Goal: Task Accomplishment & Management: Use online tool/utility

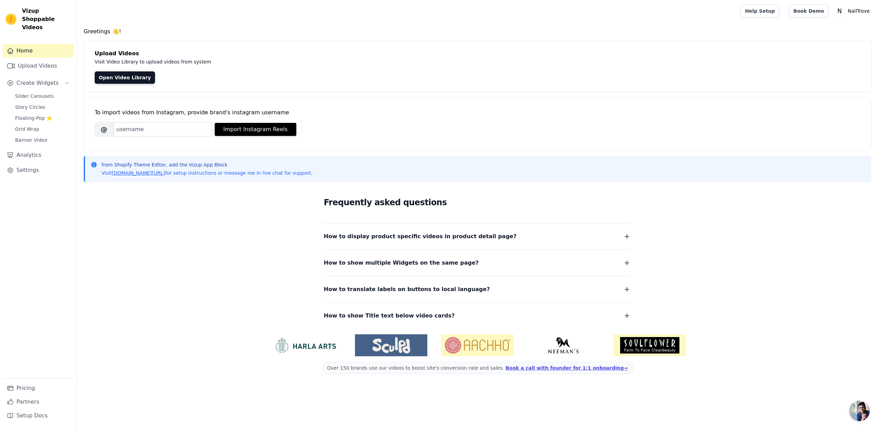
click at [695, 118] on div "To import videos from Instagram, provide brand's instagram username Brand's Ins…" at bounding box center [478, 118] width 766 height 42
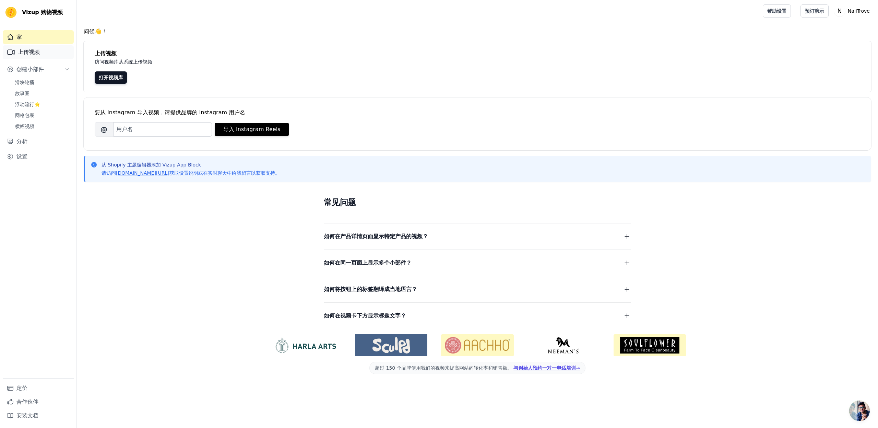
click at [36, 50] on font "上传视频" at bounding box center [29, 52] width 22 height 7
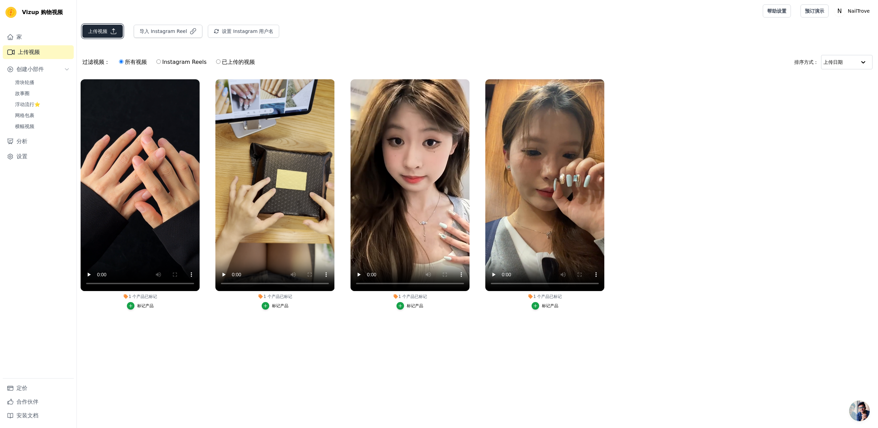
click at [102, 33] on font "上传视频" at bounding box center [97, 30] width 19 height 5
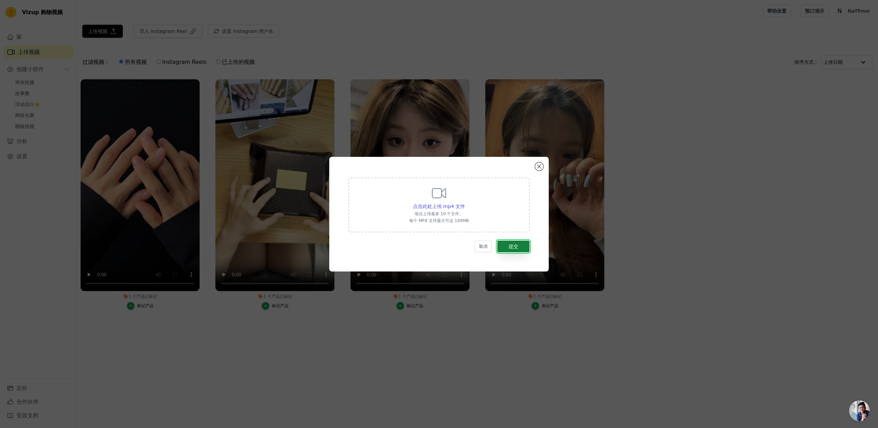
click at [515, 244] on font "提交" at bounding box center [514, 246] width 10 height 5
click at [440, 187] on icon at bounding box center [439, 193] width 16 height 16
click at [465, 202] on input "点击此处上传 mp4 文件 每次上传最多 10 个文件。 每个 MP4 文件最大可达 100MB" at bounding box center [465, 202] width 0 height 0
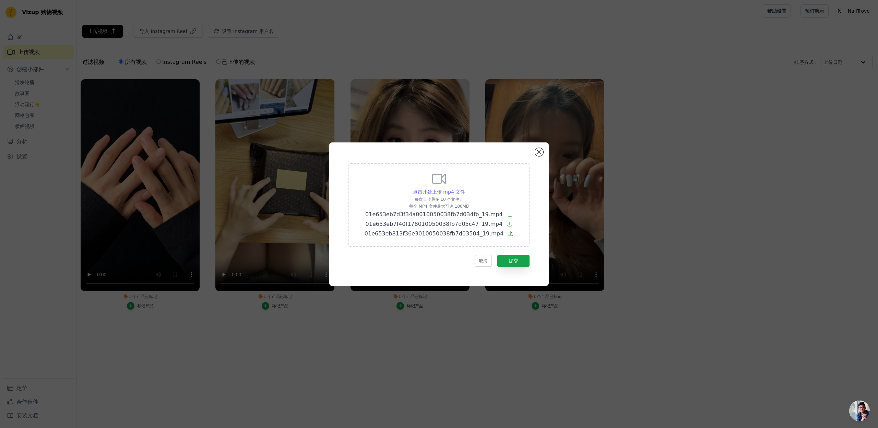
click at [430, 189] on font "点击此处上传 mp4 文件" at bounding box center [439, 191] width 52 height 5
click at [465, 188] on input "点击此处上传 mp4 文件 每次上传最多 10 个文件。 每个 MP4 文件最大可达 100MB 01e653eb7d3f34a0010050038fb7d0…" at bounding box center [465, 188] width 0 height 0
type input "C:\fakepath\01e72c7e7674a34e010050039305ce4fb5_19.mp4"
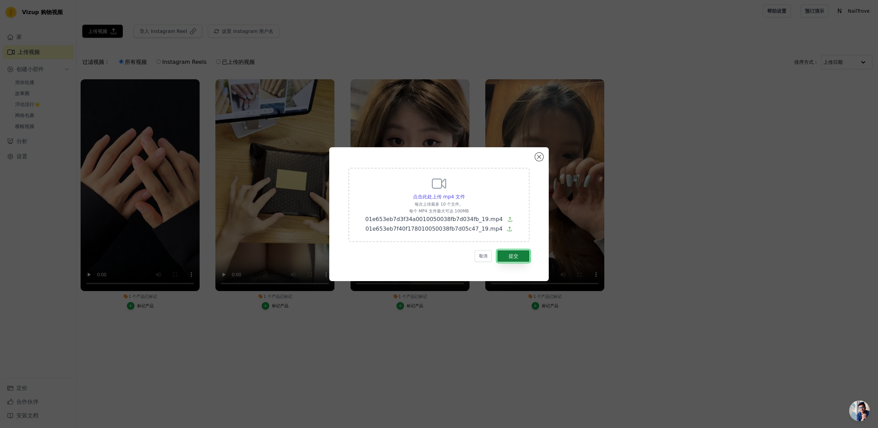
click at [502, 255] on button "提交" at bounding box center [514, 256] width 32 height 12
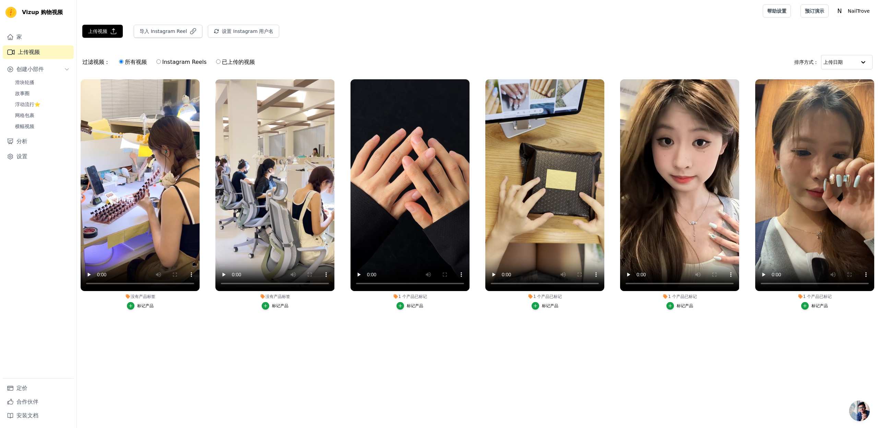
click at [278, 305] on font "标记产品" at bounding box center [280, 305] width 16 height 5
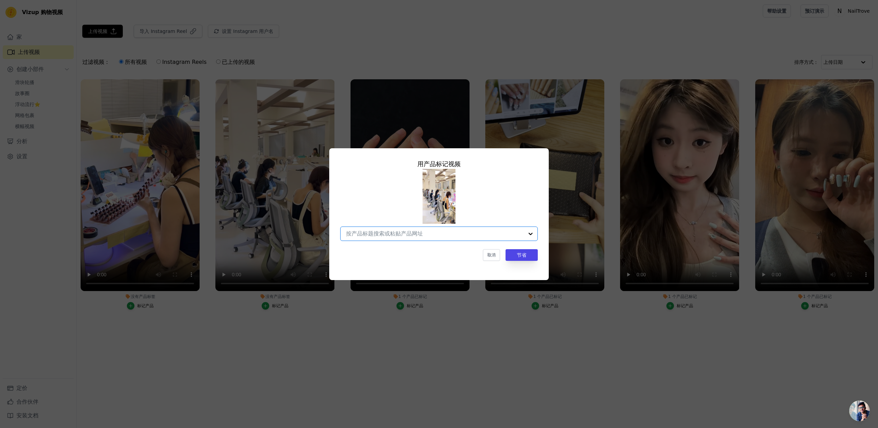
click at [415, 235] on input "没有产品标签 用产品 标记 视频 Option undefined, selected. Select is focused, type to refine …" at bounding box center [435, 233] width 178 height 7
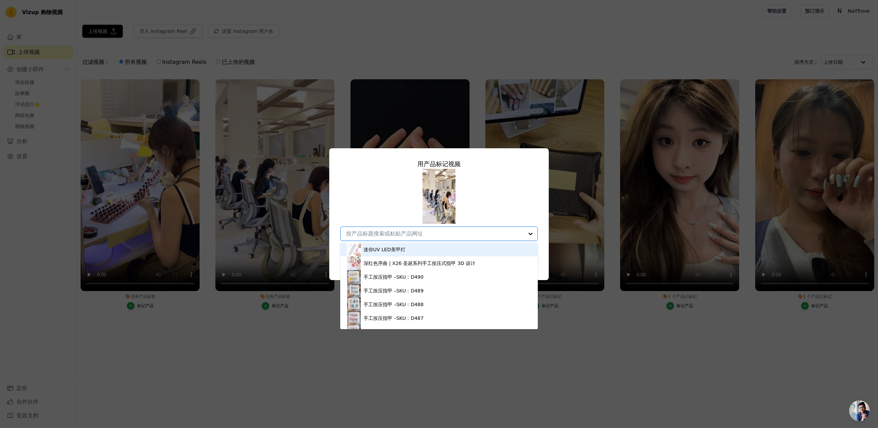
click at [462, 234] on input "没有产品标签 用产品 标记 视频 迷你UV LED美甲灯 深红色序曲 | X26 圣诞系列手工按压式指甲 3D 设计 手工按压指甲 –SKU：D490 手工按…" at bounding box center [435, 233] width 178 height 7
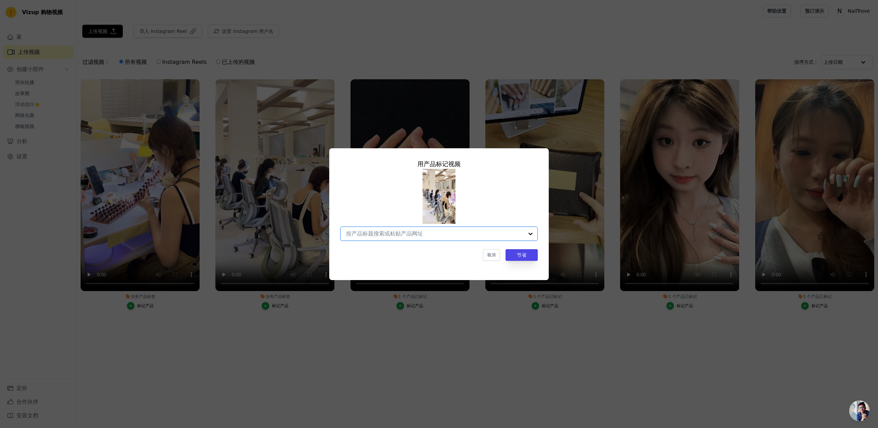
click at [457, 240] on div at bounding box center [435, 234] width 178 height 14
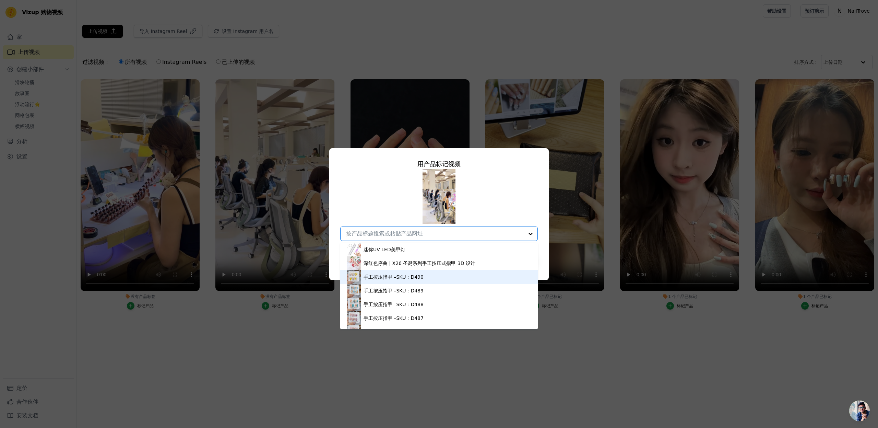
click at [429, 276] on div "手工按压指甲 –SKU：D490" at bounding box center [439, 277] width 184 height 14
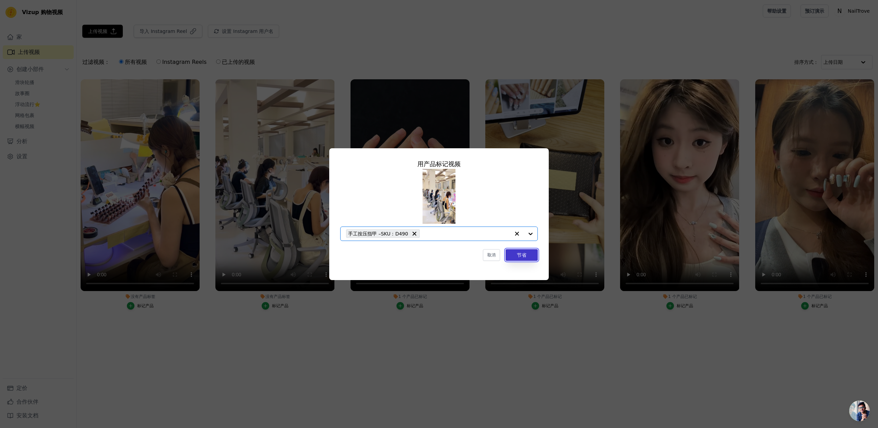
click at [525, 254] on font "节省" at bounding box center [522, 254] width 10 height 5
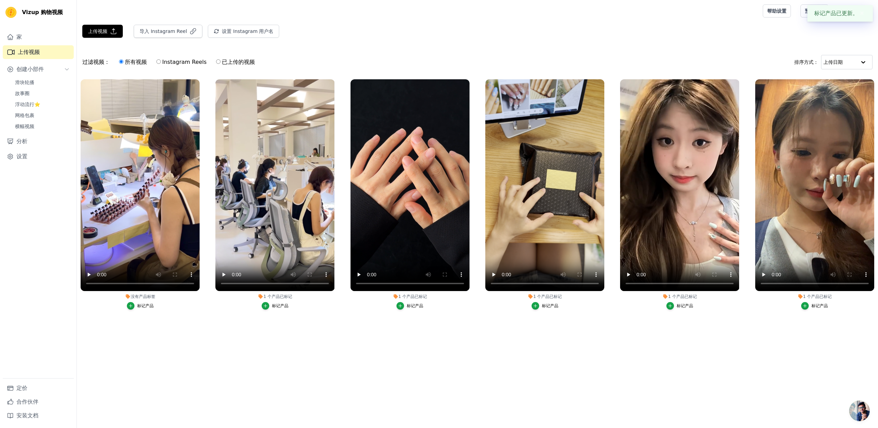
click at [153, 304] on font "标记产品" at bounding box center [145, 305] width 16 height 5
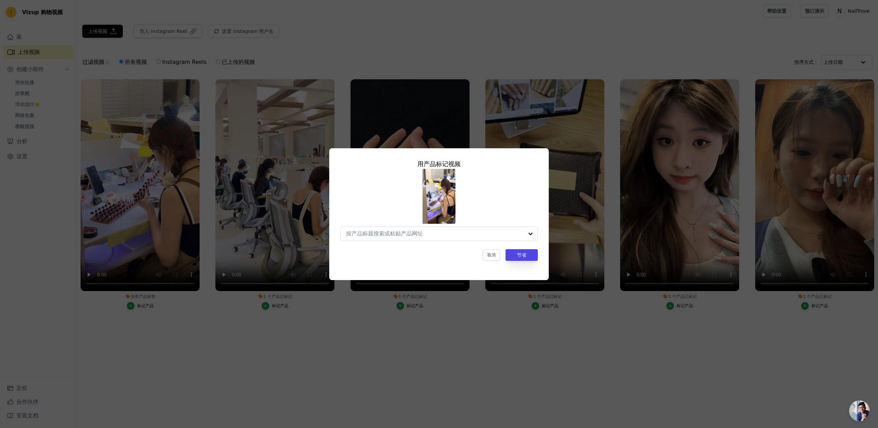
click at [288, 321] on div "用产品 标记 视频 取消 节省" at bounding box center [439, 214] width 878 height 428
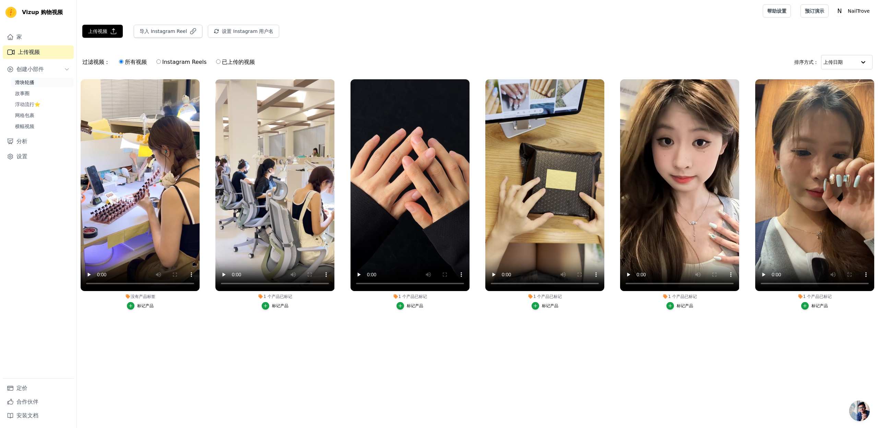
click at [38, 80] on link "滑块轮播" at bounding box center [42, 83] width 63 height 10
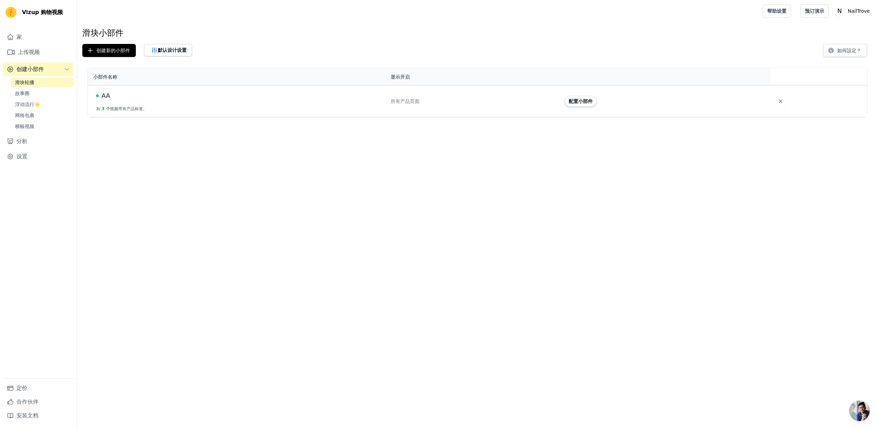
click at [152, 95] on div "AA" at bounding box center [239, 96] width 287 height 10
click at [569, 104] on font "配置小部件" at bounding box center [581, 100] width 24 height 5
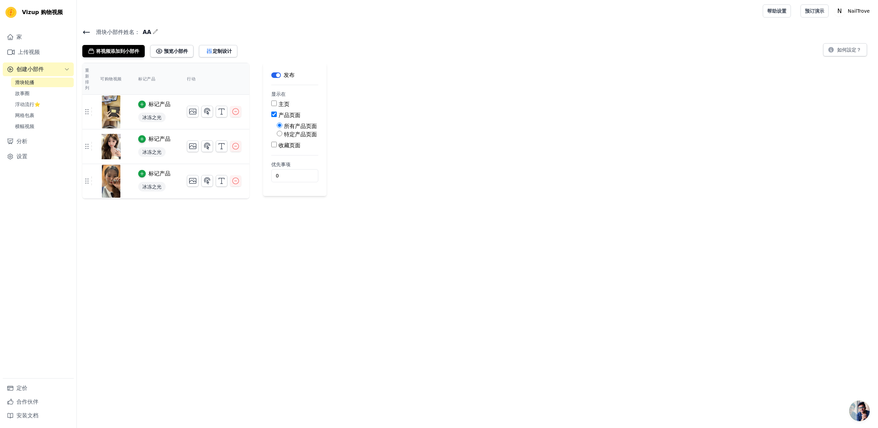
click at [83, 28] on icon at bounding box center [86, 32] width 8 height 8
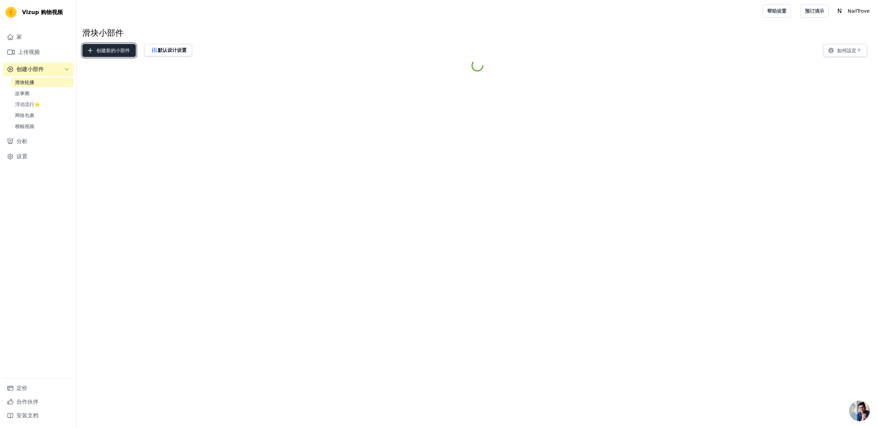
click at [101, 48] on font "创建新的小部件" at bounding box center [113, 50] width 34 height 5
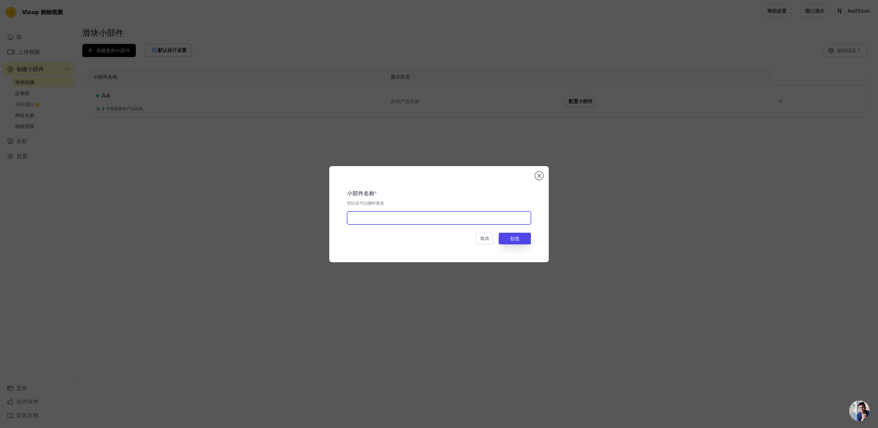
click at [364, 219] on input "text" at bounding box center [439, 217] width 184 height 13
click at [378, 221] on input "text" at bounding box center [439, 217] width 184 height 13
type input "122"
click at [504, 243] on button "创造" at bounding box center [515, 239] width 32 height 12
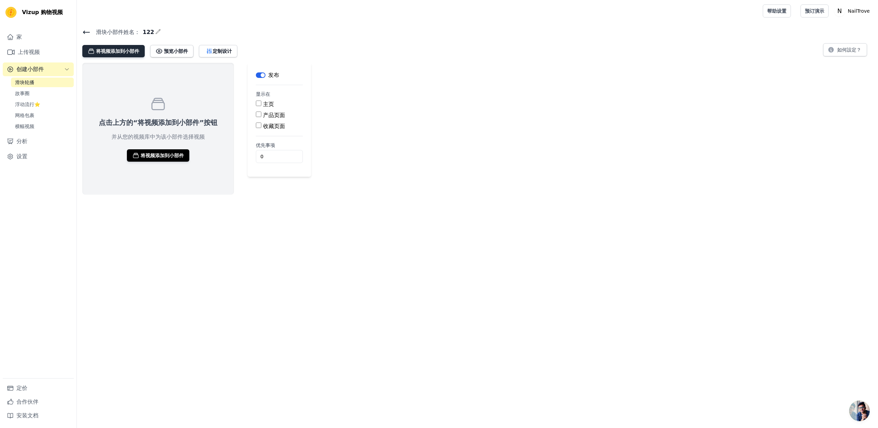
click at [129, 53] on font "将视频添加到小部件" at bounding box center [117, 50] width 43 height 5
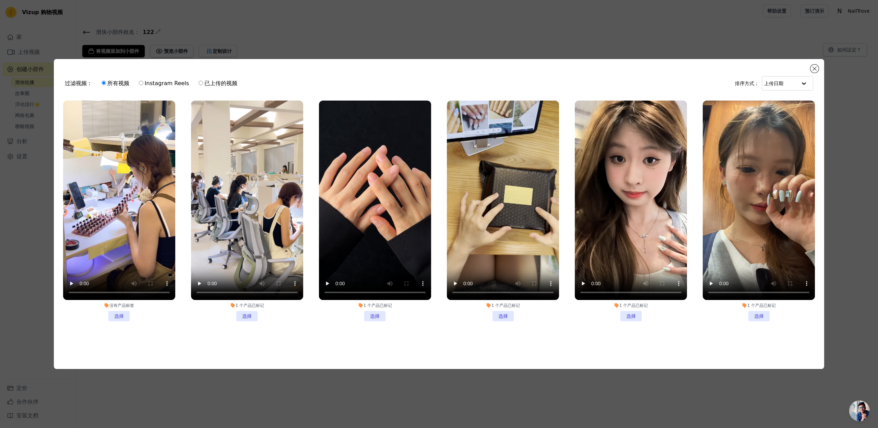
click at [126, 312] on li "没有产品标签 选择" at bounding box center [119, 211] width 112 height 221
click at [0, 0] on input "没有产品标签 选择" at bounding box center [0, 0] width 0 height 0
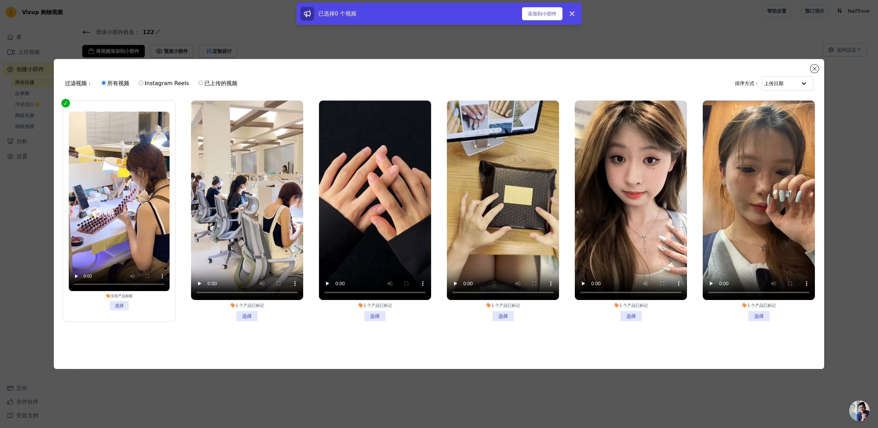
click at [252, 319] on li "1 个 产品 已标记 选择" at bounding box center [247, 211] width 112 height 221
click at [0, 0] on input "1 个 产品 已标记 选择" at bounding box center [0, 0] width 0 height 0
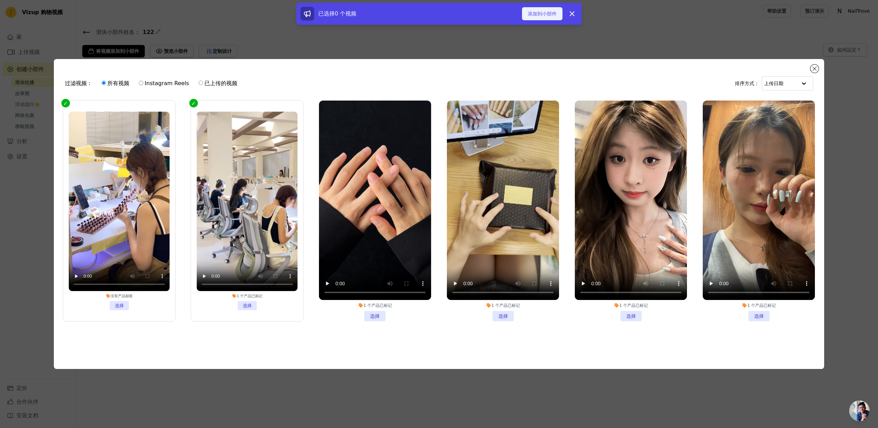
click at [556, 13] on font "添加到小部件" at bounding box center [542, 13] width 29 height 5
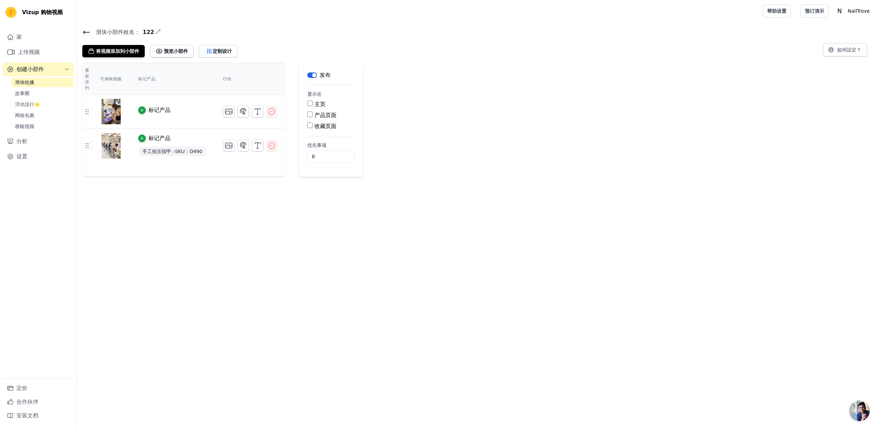
click at [312, 113] on input "产品页面" at bounding box center [309, 114] width 5 height 5
checkbox input "true"
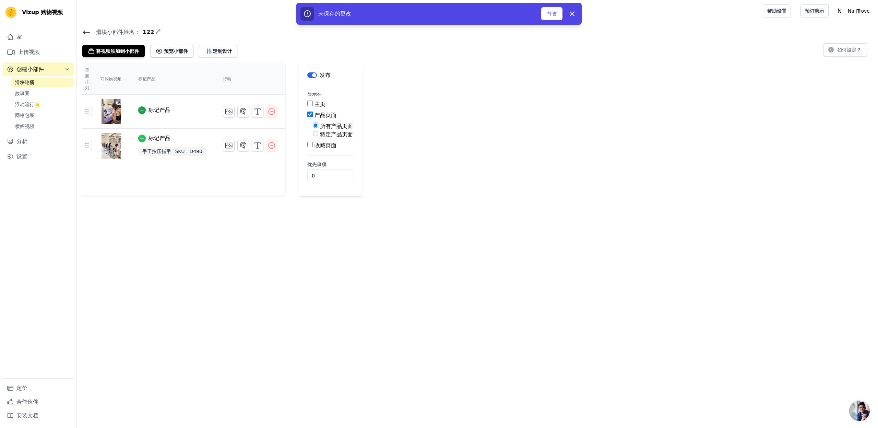
click at [144, 140] on icon "button" at bounding box center [142, 138] width 5 height 5
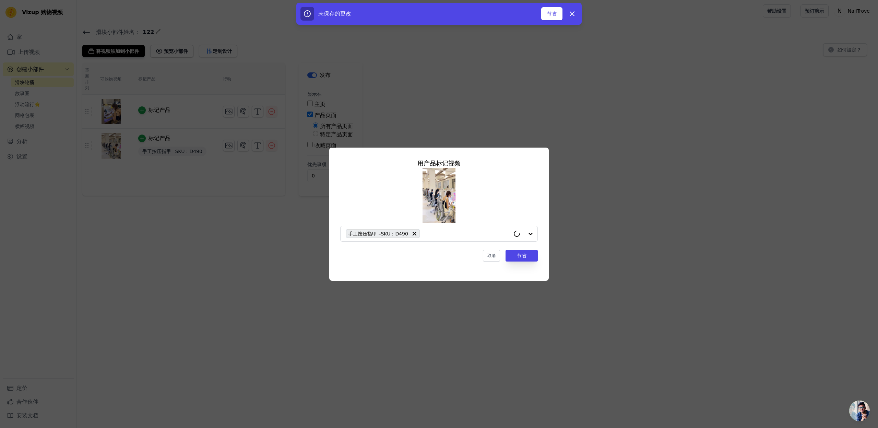
click at [145, 114] on div "用产品 标记 视频 手工按压指甲 –SKU：D490 取消 节省" at bounding box center [439, 214] width 878 height 428
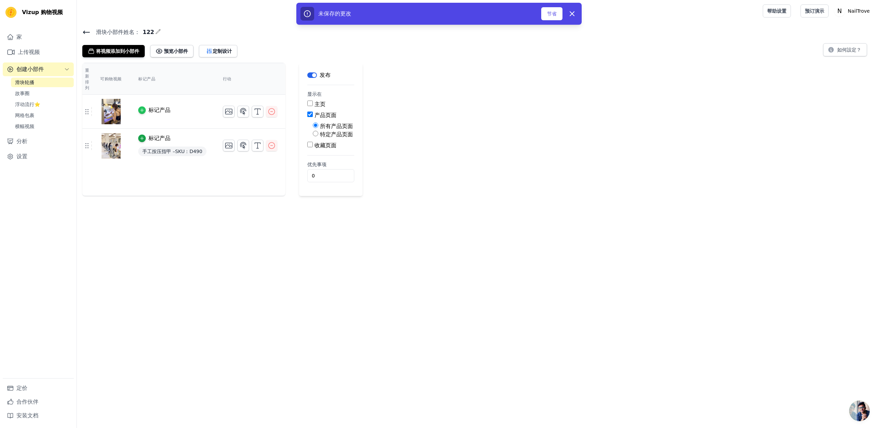
click at [145, 111] on div "button" at bounding box center [142, 110] width 8 height 8
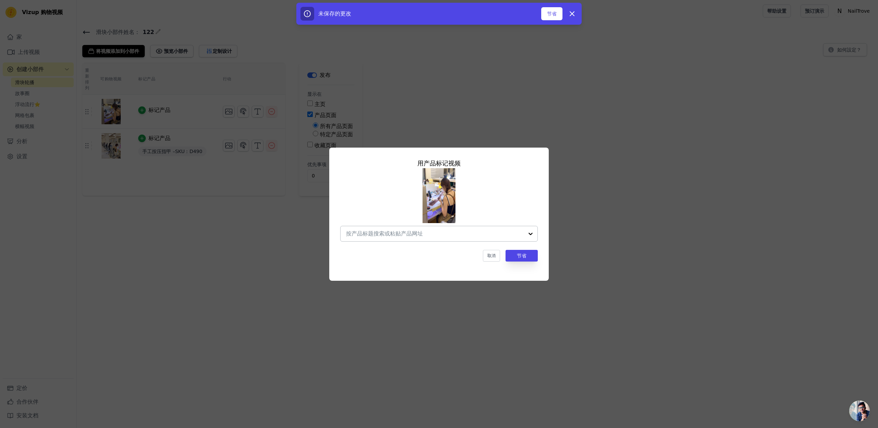
click at [527, 231] on div at bounding box center [531, 233] width 14 height 15
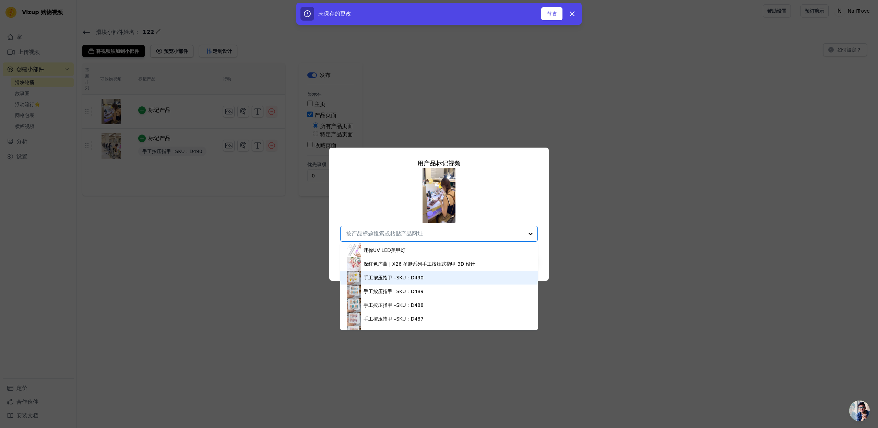
click at [476, 277] on div "手工按压指甲 –SKU：D490" at bounding box center [439, 278] width 184 height 14
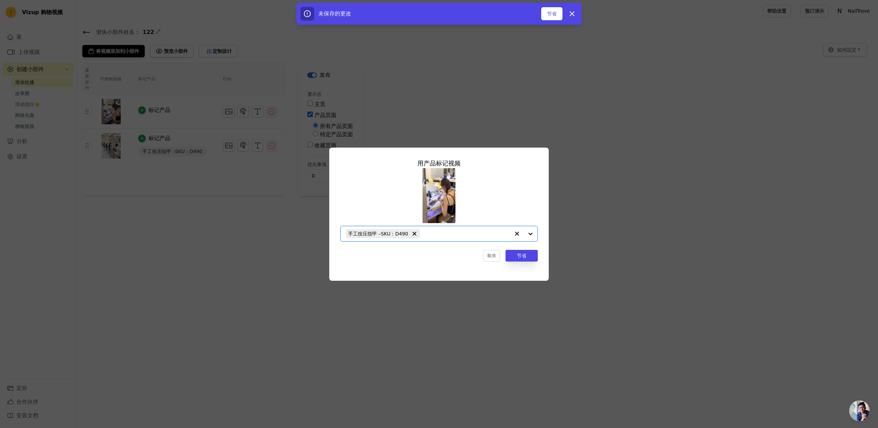
click at [498, 234] on input "text" at bounding box center [466, 234] width 87 height 8
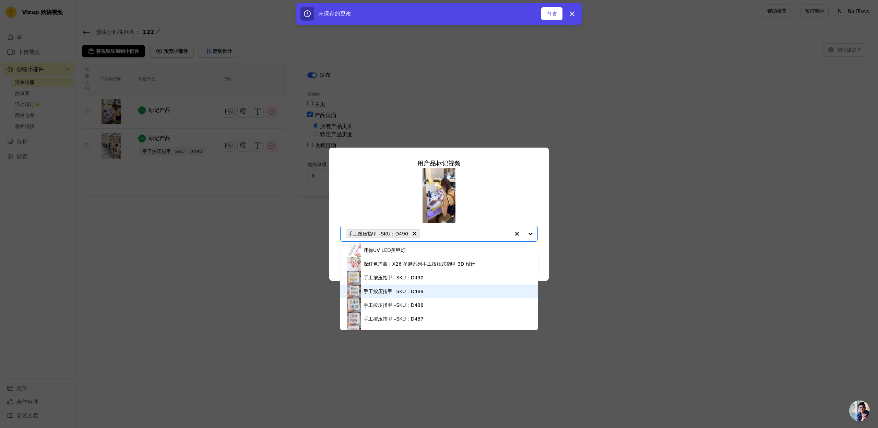
click at [453, 285] on div "手工按压指甲 –SKU：D489" at bounding box center [439, 291] width 184 height 14
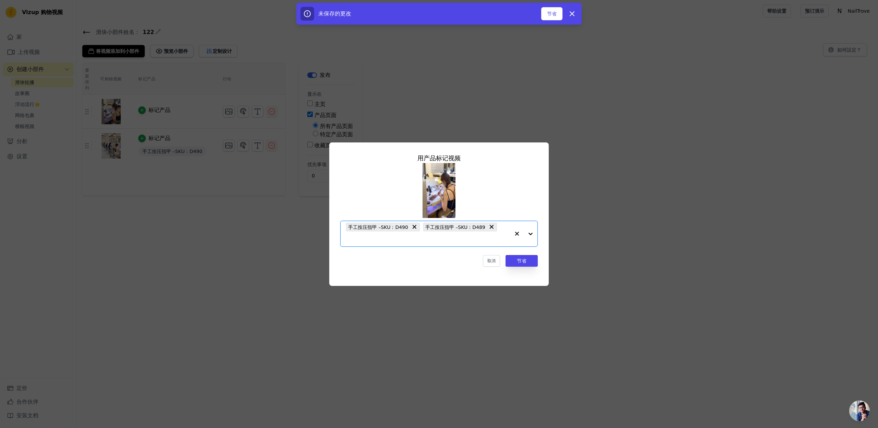
click at [461, 243] on div "手工按压指甲 –SKU：D490 手工按压指甲 –SKU：D489" at bounding box center [428, 233] width 164 height 25
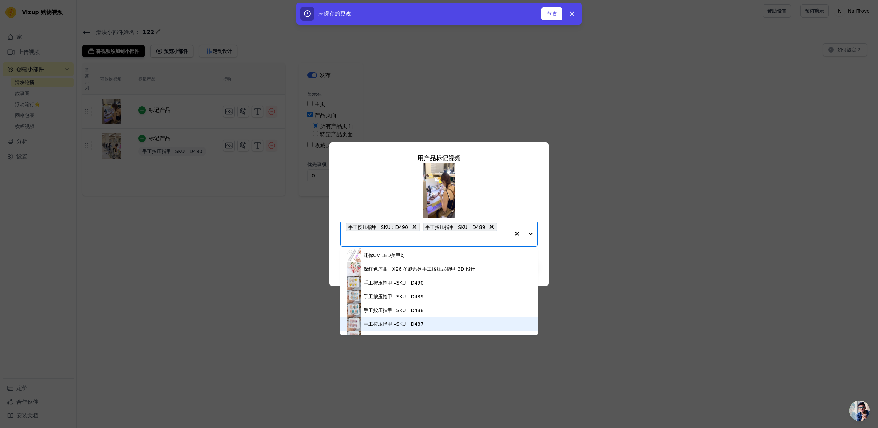
drag, startPoint x: 442, startPoint y: 306, endPoint x: 441, endPoint y: 321, distance: 14.4
click at [441, 321] on div "迷你UV LED美甲灯 深红色序曲 | X26 圣诞系列手工按压式指甲 3D 设计 手工按压指甲 –SKU：D490 手工按压指甲 –SKU：D489 手工按…" at bounding box center [439, 291] width 198 height 86
click at [439, 312] on div "手工按压指甲 –SKU：D488" at bounding box center [439, 310] width 184 height 14
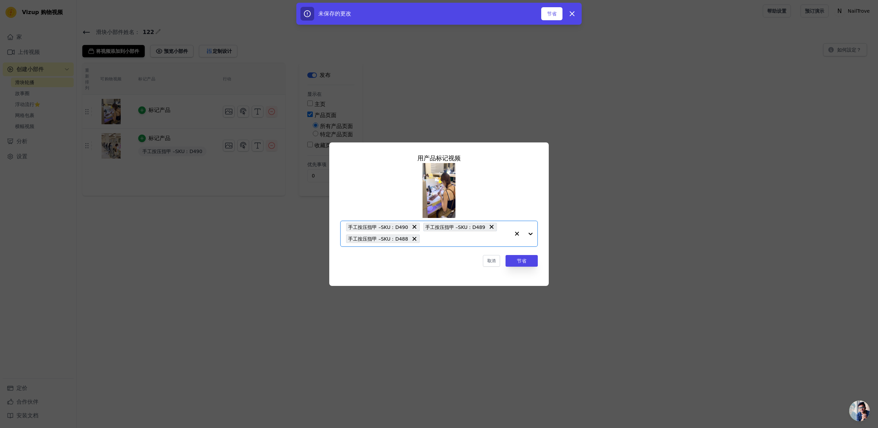
click at [453, 243] on div "手工按压指甲 –SKU：D490 手工按压指甲 –SKU：D489 手工按压指甲 –SKU：D488" at bounding box center [428, 233] width 164 height 25
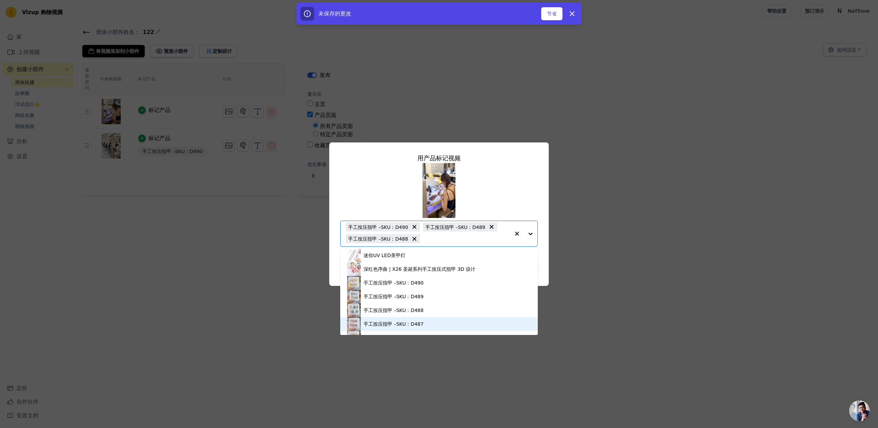
click at [430, 320] on div "手工按压指甲 –SKU：D487" at bounding box center [439, 324] width 184 height 14
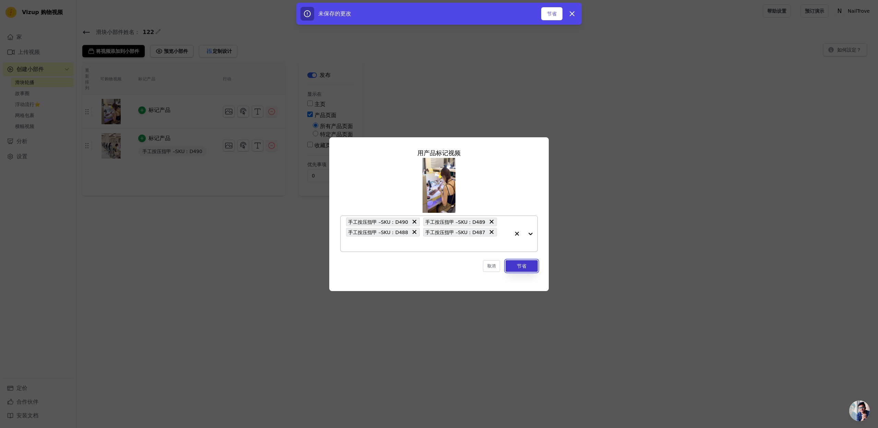
click at [533, 265] on button "节省" at bounding box center [522, 266] width 32 height 12
